Goal: Transaction & Acquisition: Download file/media

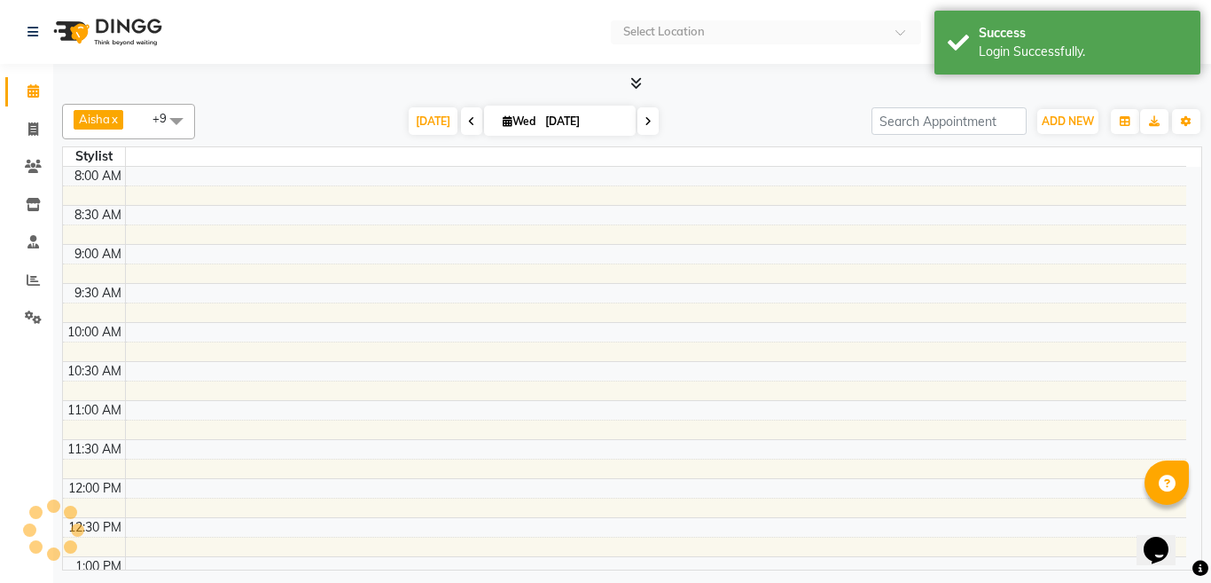
select select "en"
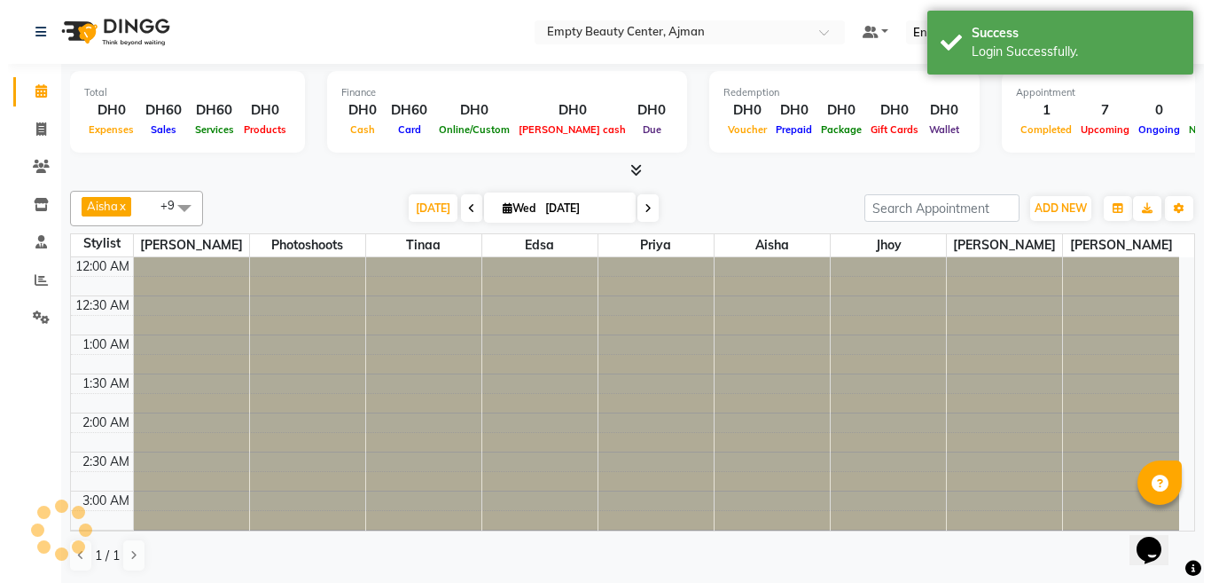
scroll to position [1015, 0]
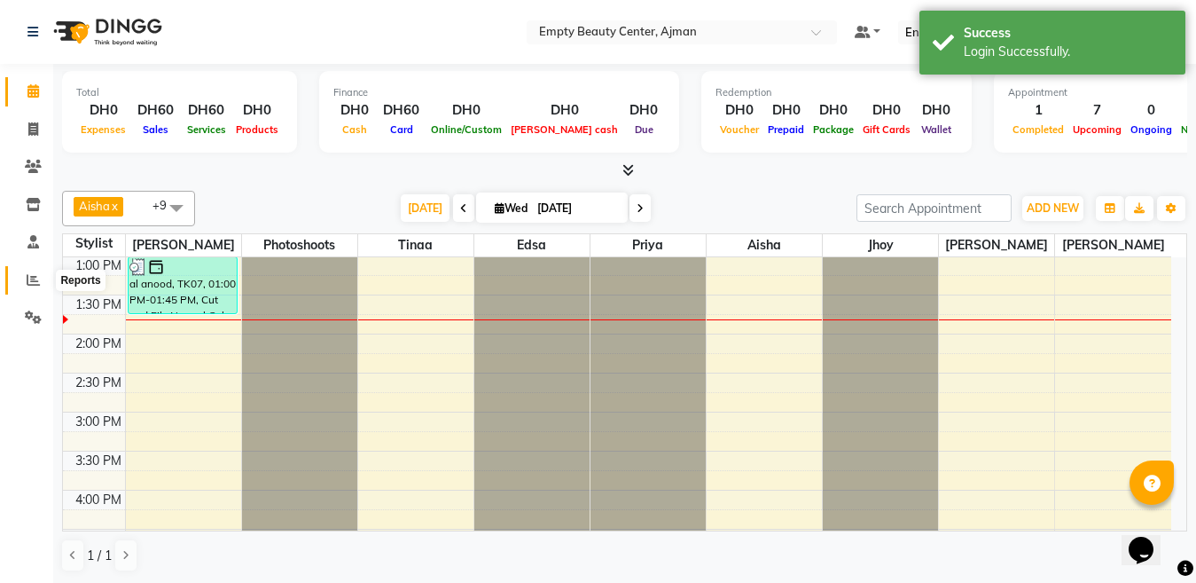
click at [43, 278] on span at bounding box center [33, 280] width 31 height 20
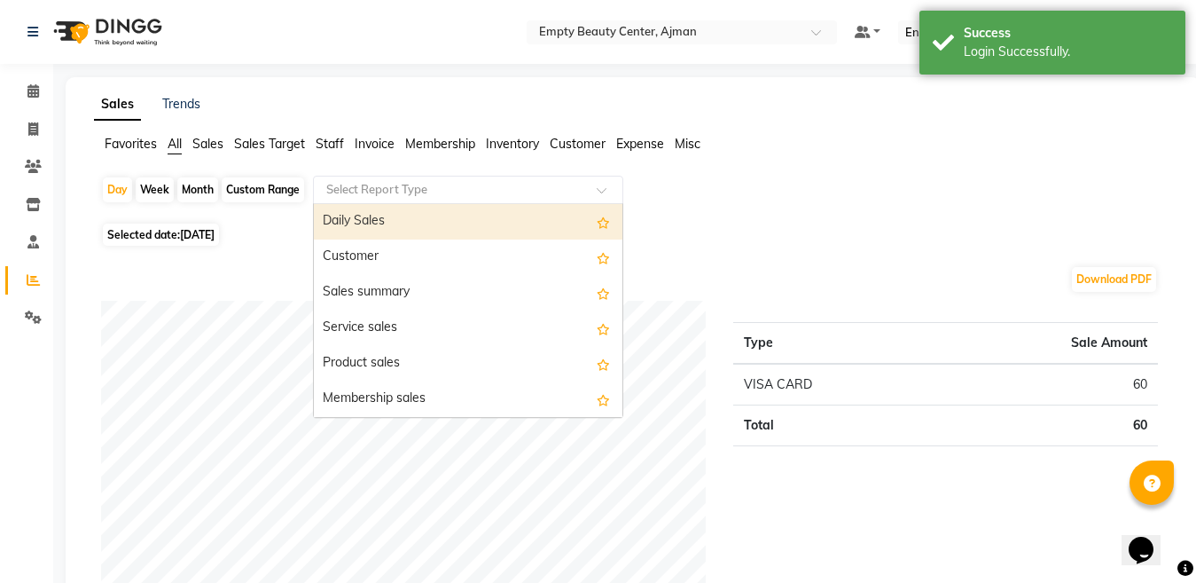
click at [427, 191] on input "text" at bounding box center [450, 190] width 255 height 18
click at [446, 226] on div "Daily Sales" at bounding box center [468, 221] width 309 height 35
select select "full_report"
select select "csv"
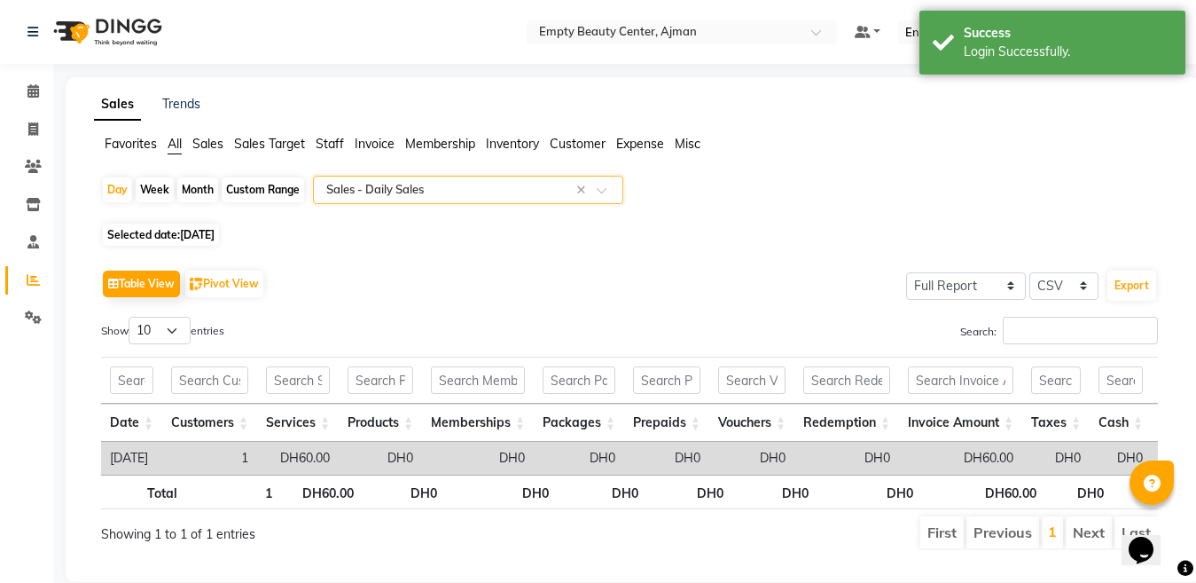
click at [287, 189] on div "Custom Range" at bounding box center [263, 189] width 82 height 25
select select "10"
select select "2025"
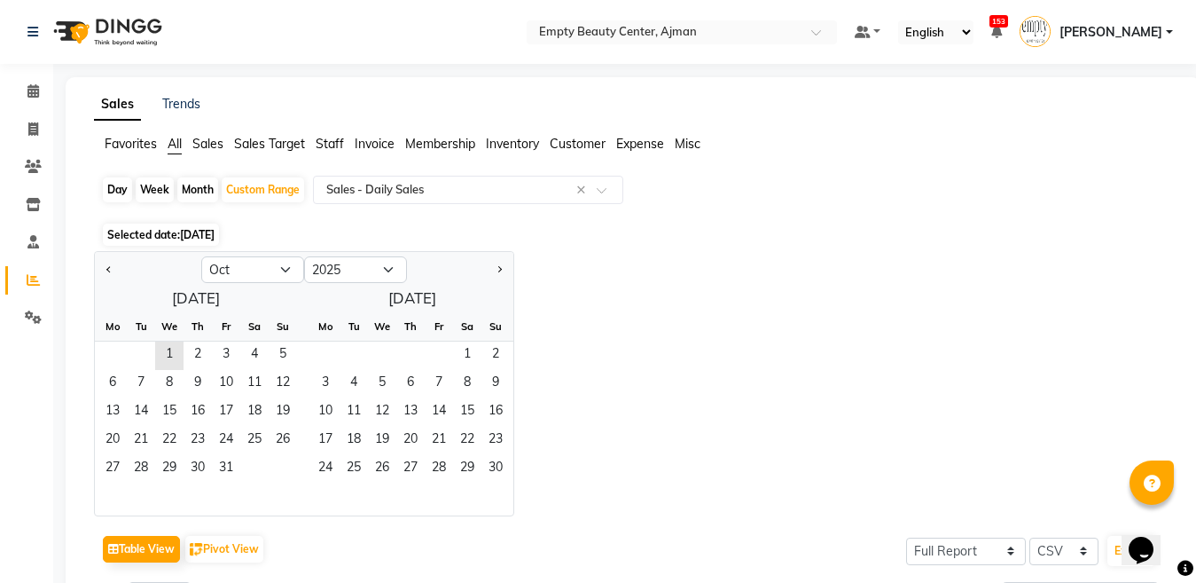
click at [201, 183] on div "Month" at bounding box center [197, 189] width 41 height 25
select select "10"
select select "2025"
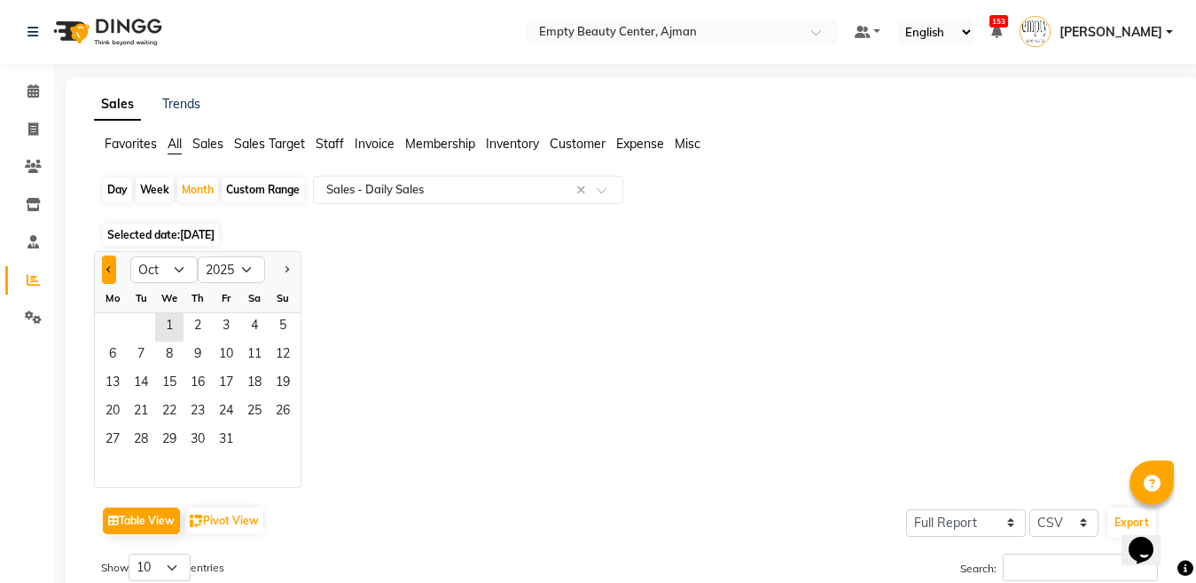
click at [103, 268] on button "Previous month" at bounding box center [109, 269] width 14 height 28
select select "9"
click at [104, 320] on span "1" at bounding box center [112, 327] width 28 height 28
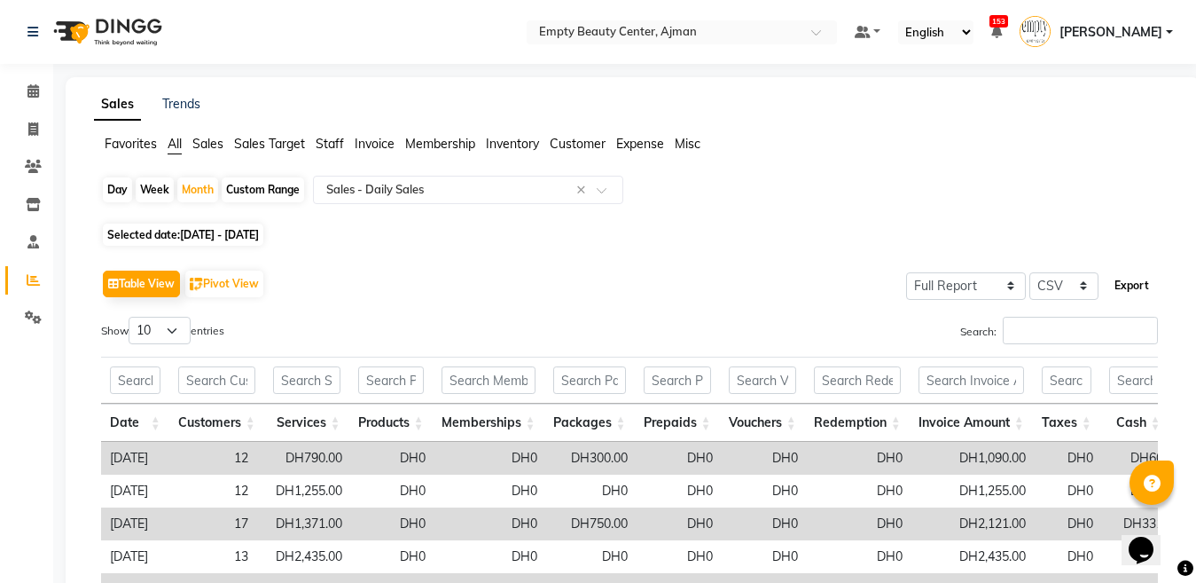
click at [1128, 283] on button "Export" at bounding box center [1131, 285] width 49 height 30
click at [1149, 34] on span "[PERSON_NAME]" at bounding box center [1111, 32] width 103 height 19
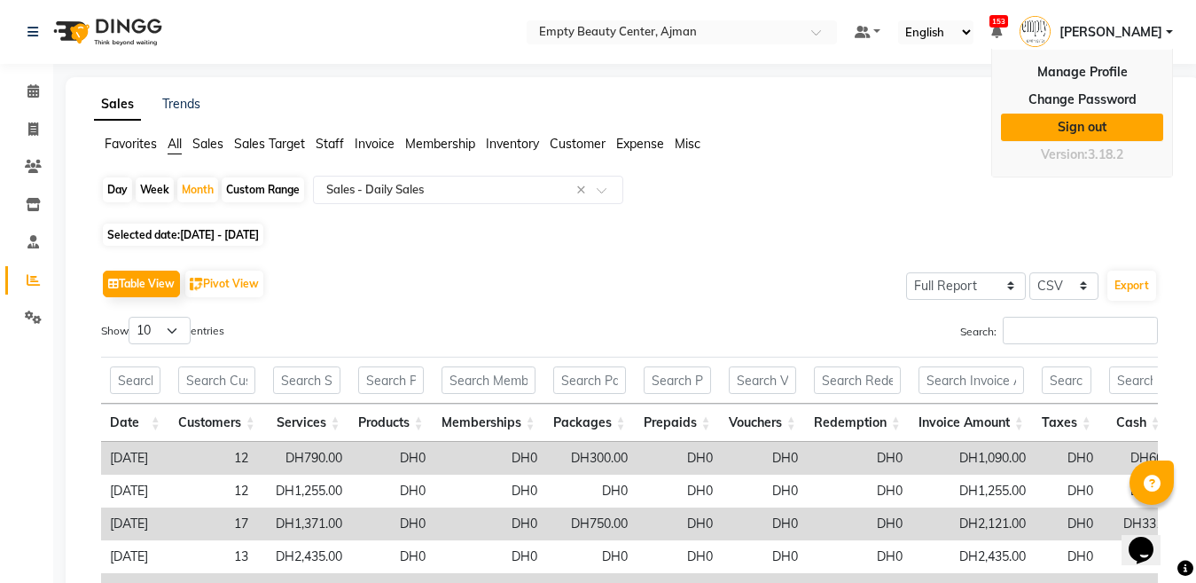
click at [1096, 125] on link "Sign out" at bounding box center [1082, 126] width 162 height 27
